Goal: Navigation & Orientation: Find specific page/section

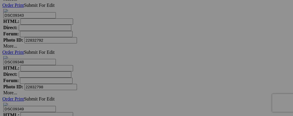
scroll to position [3311, 0]
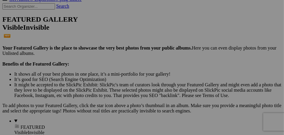
scroll to position [238, 0]
